Goal: Task Accomplishment & Management: Manage account settings

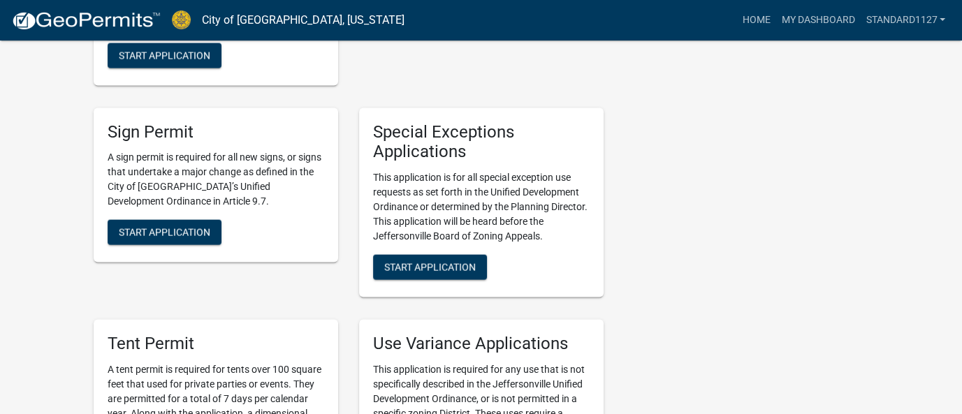
scroll to position [2673, 0]
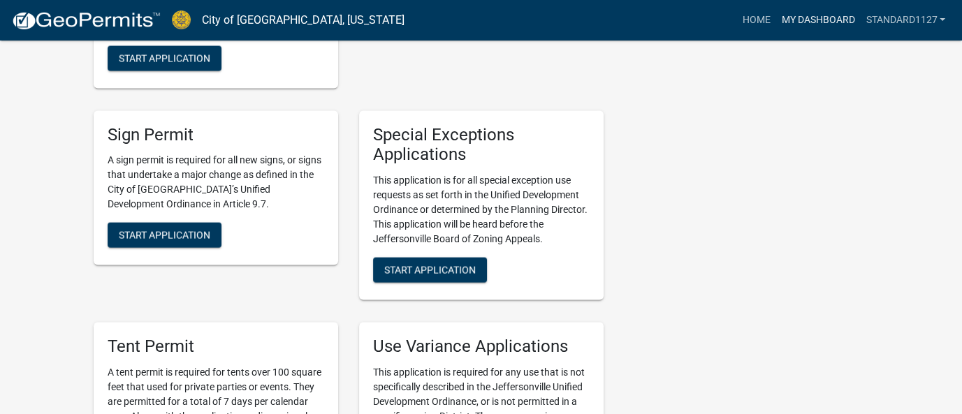
click at [823, 22] on link "My Dashboard" at bounding box center [817, 20] width 85 height 27
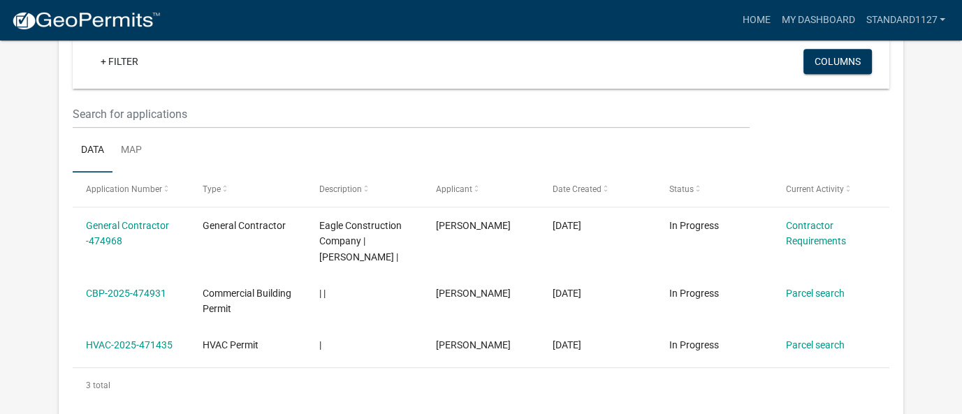
scroll to position [638, 0]
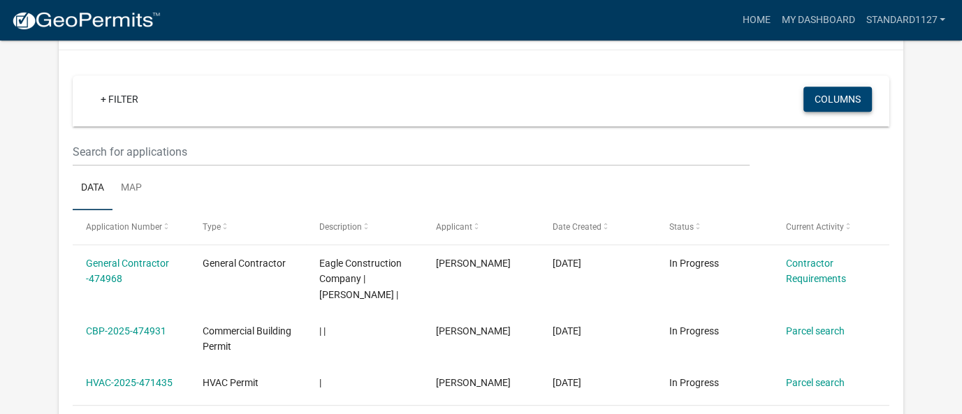
click at [840, 103] on button "Columns" at bounding box center [837, 99] width 68 height 25
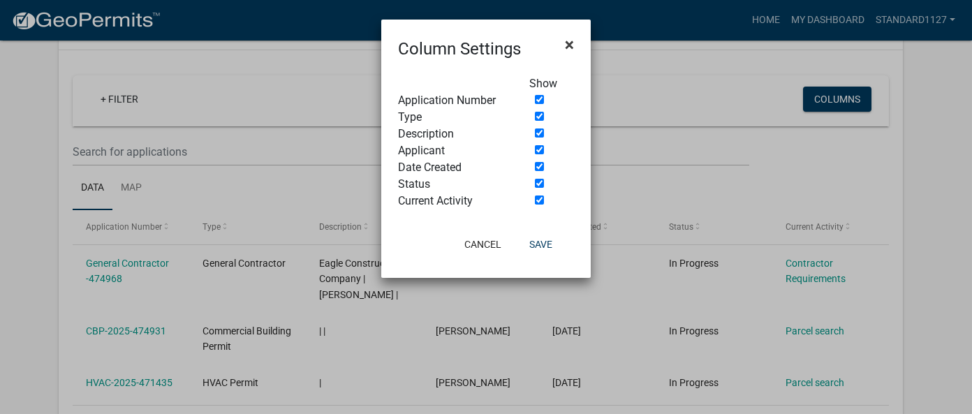
click at [566, 43] on span "×" at bounding box center [569, 45] width 9 height 20
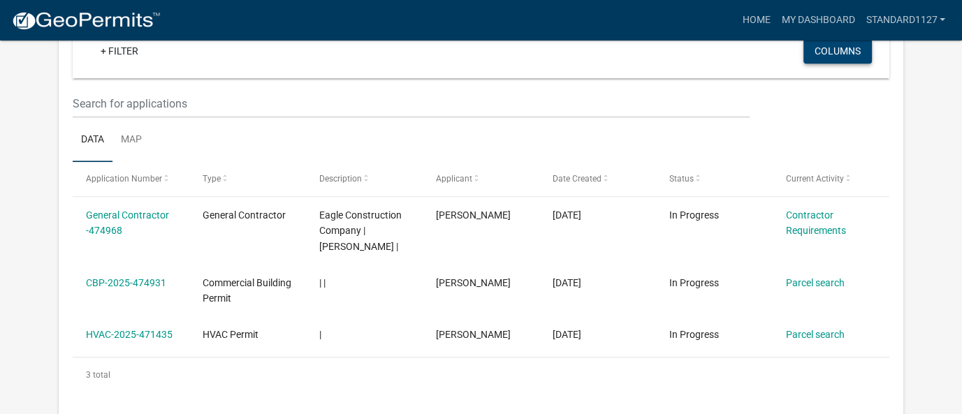
scroll to position [707, 0]
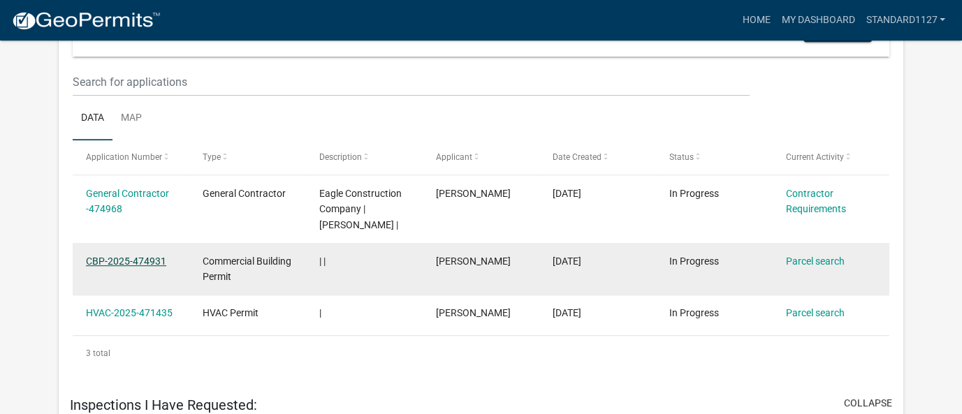
click at [150, 259] on link "CBP-2025-474931" at bounding box center [126, 261] width 80 height 11
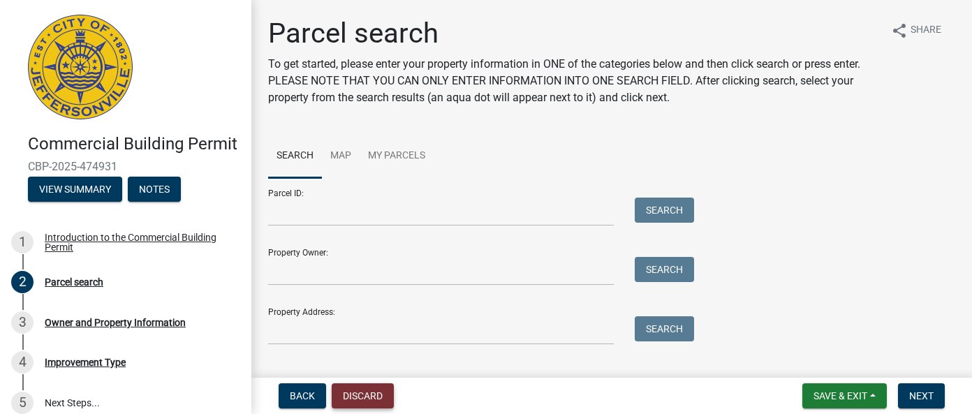
click at [353, 401] on button "Discard" at bounding box center [363, 395] width 62 height 25
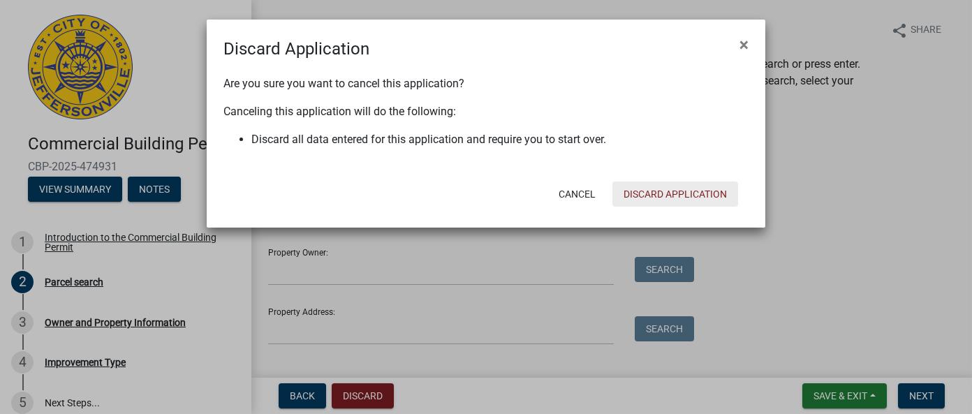
click at [659, 194] on button "Discard Application" at bounding box center [675, 194] width 126 height 25
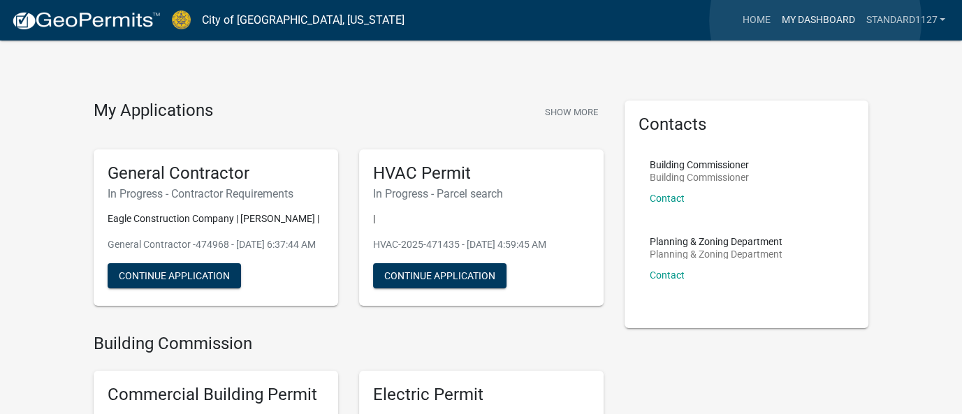
click at [815, 20] on link "My Dashboard" at bounding box center [817, 20] width 85 height 27
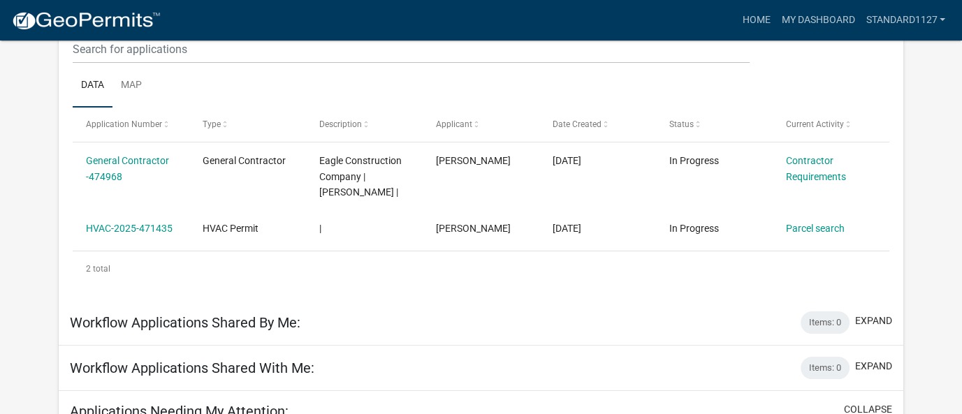
scroll to position [210, 0]
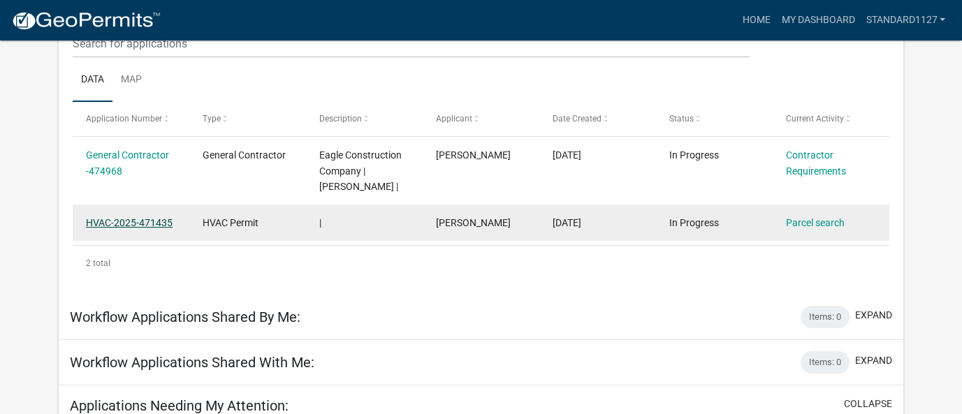
click at [125, 221] on link "HVAC-2025-471435" at bounding box center [129, 222] width 87 height 11
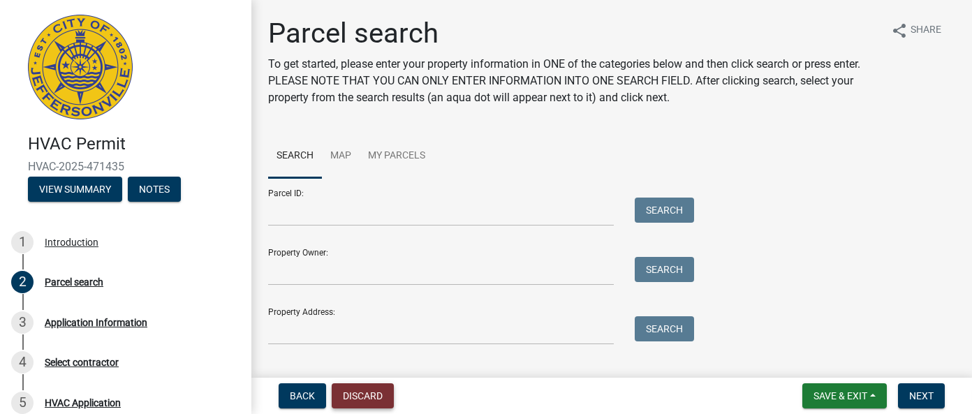
click at [364, 397] on button "Discard" at bounding box center [363, 395] width 62 height 25
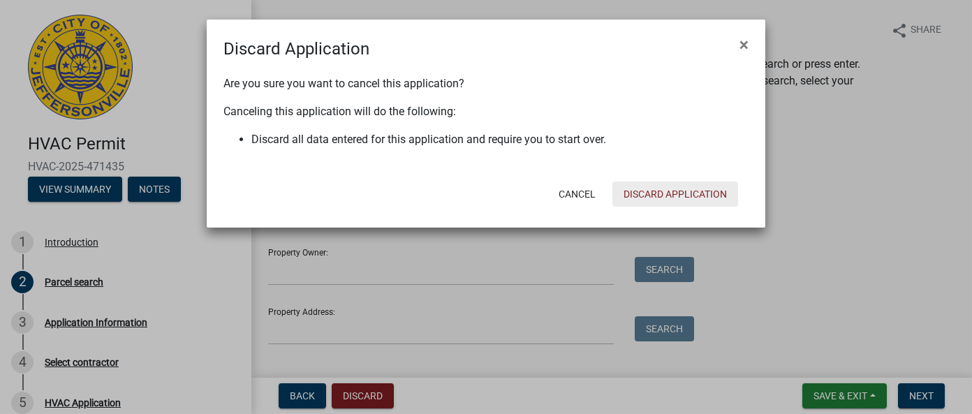
click at [672, 196] on button "Discard Application" at bounding box center [675, 194] width 126 height 25
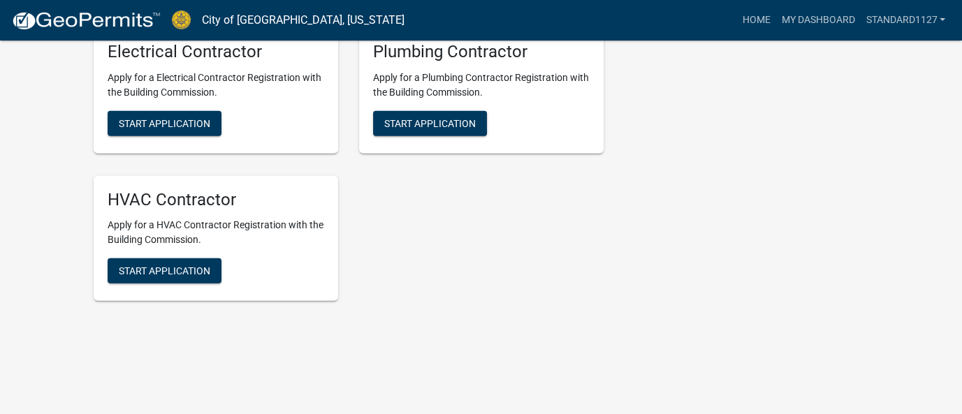
scroll to position [3162, 0]
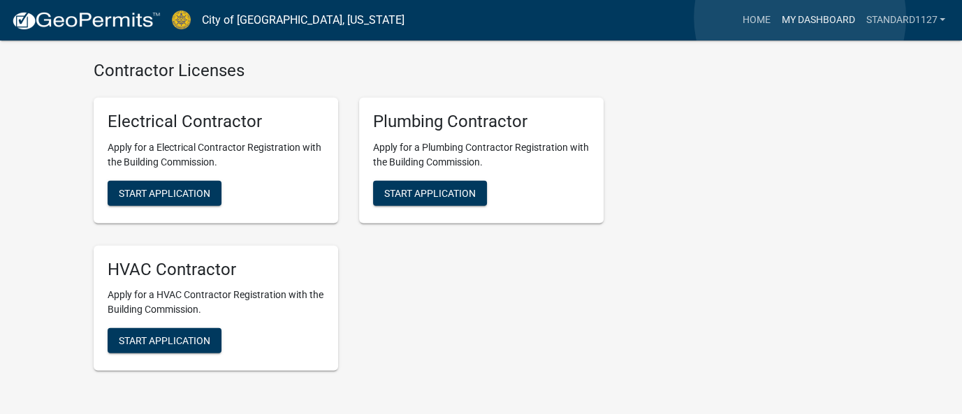
click at [800, 18] on link "My Dashboard" at bounding box center [817, 20] width 85 height 27
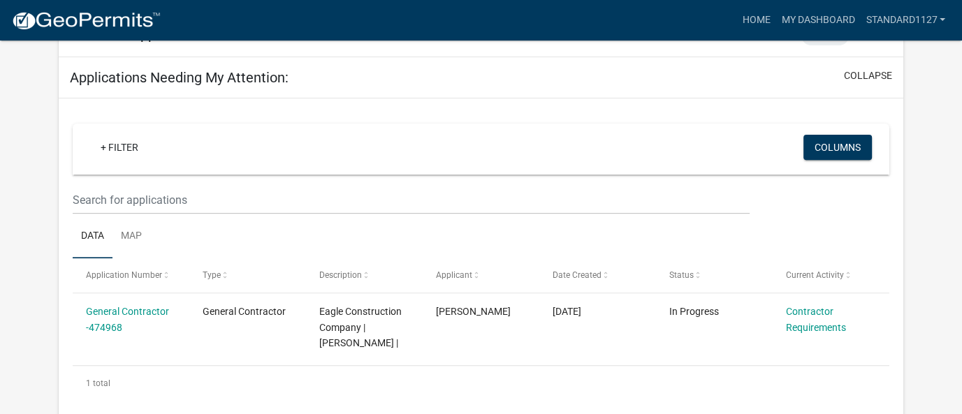
scroll to position [532, 0]
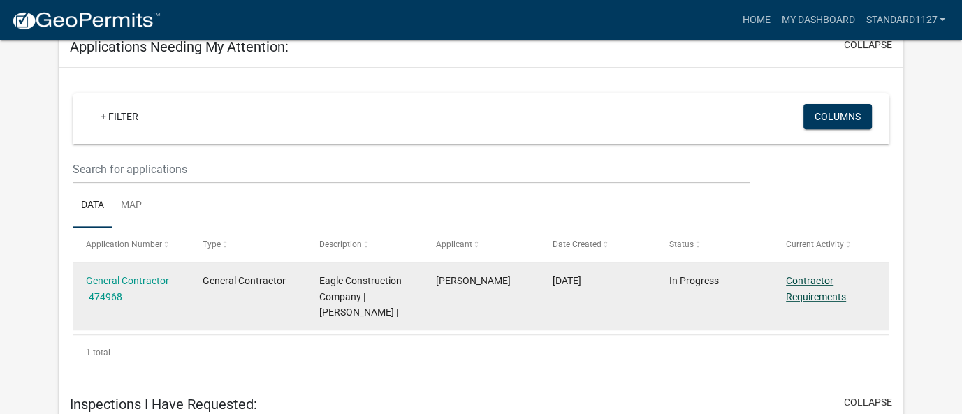
click at [796, 281] on link "Contractor Requirements" at bounding box center [816, 288] width 60 height 27
